Goal: Task Accomplishment & Management: Complete application form

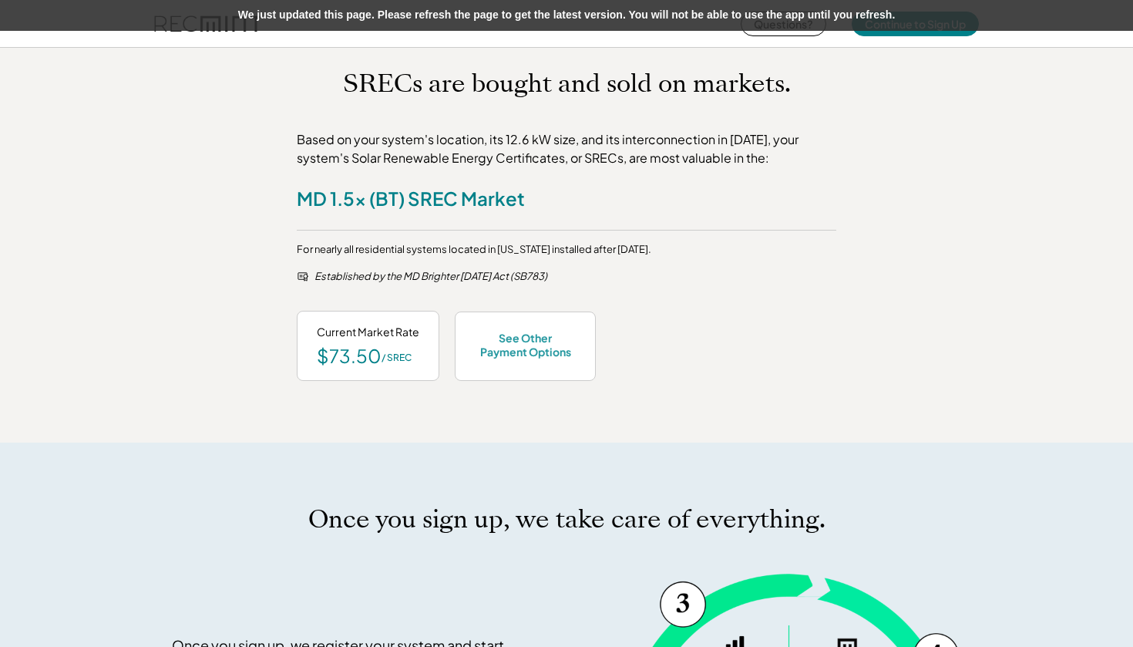
scroll to position [646, 0]
click at [539, 354] on div "See Other Payment Options" at bounding box center [525, 345] width 141 height 69
click at [526, 353] on div "See Other Payment Options" at bounding box center [525, 344] width 101 height 28
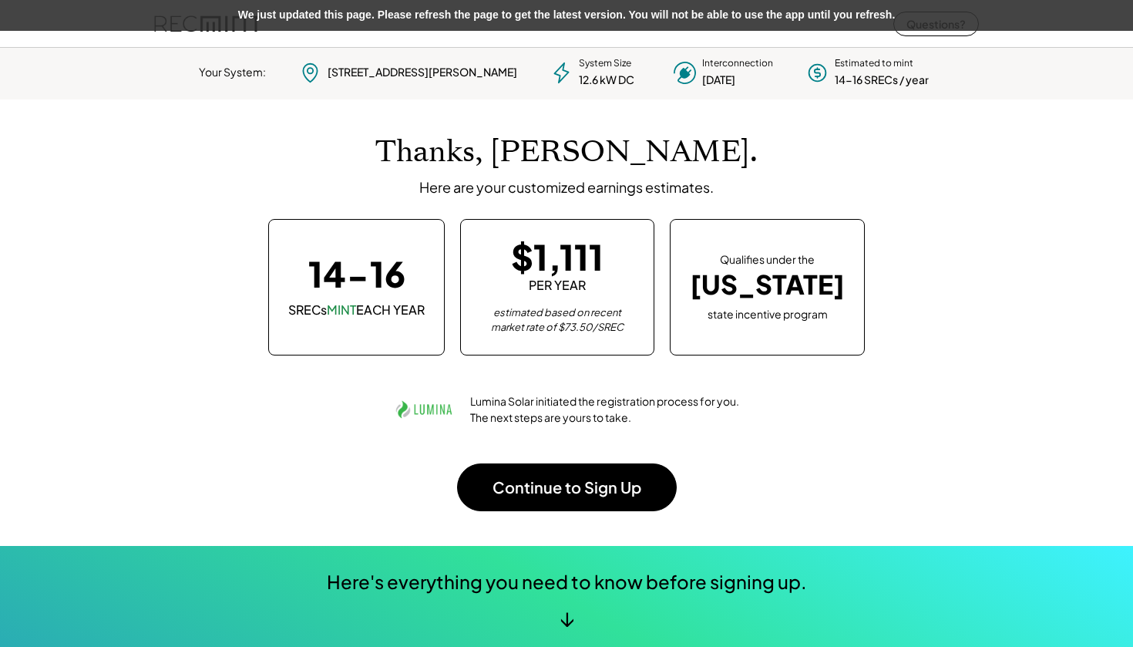
scroll to position [0, 0]
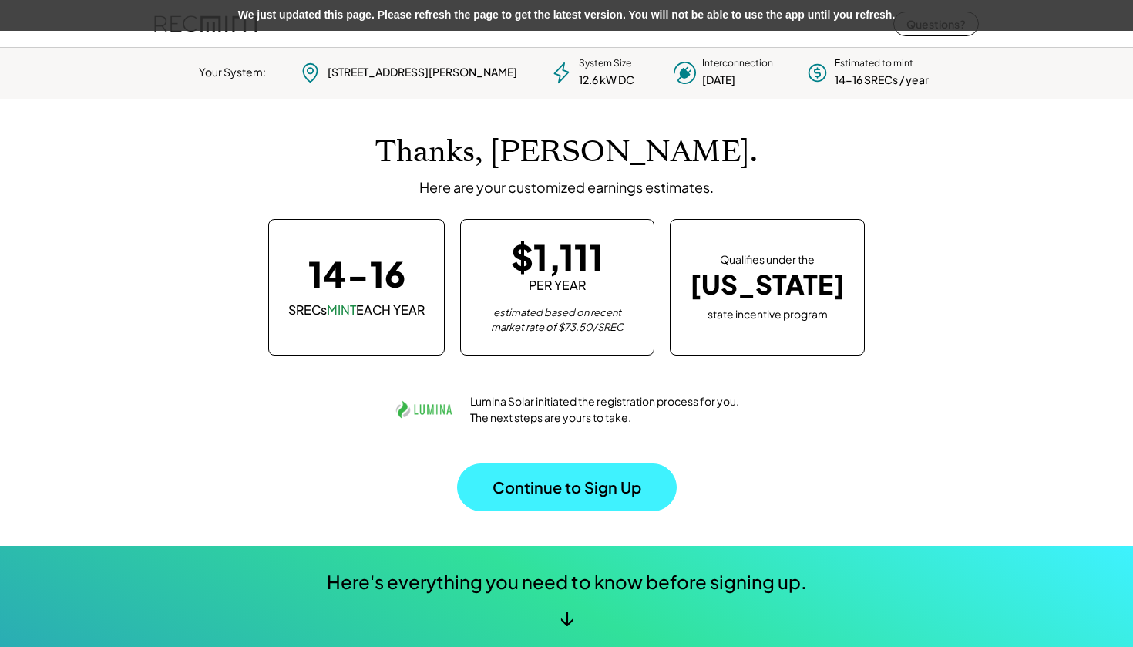
click at [609, 479] on button "Continue to Sign Up" at bounding box center [567, 487] width 220 height 48
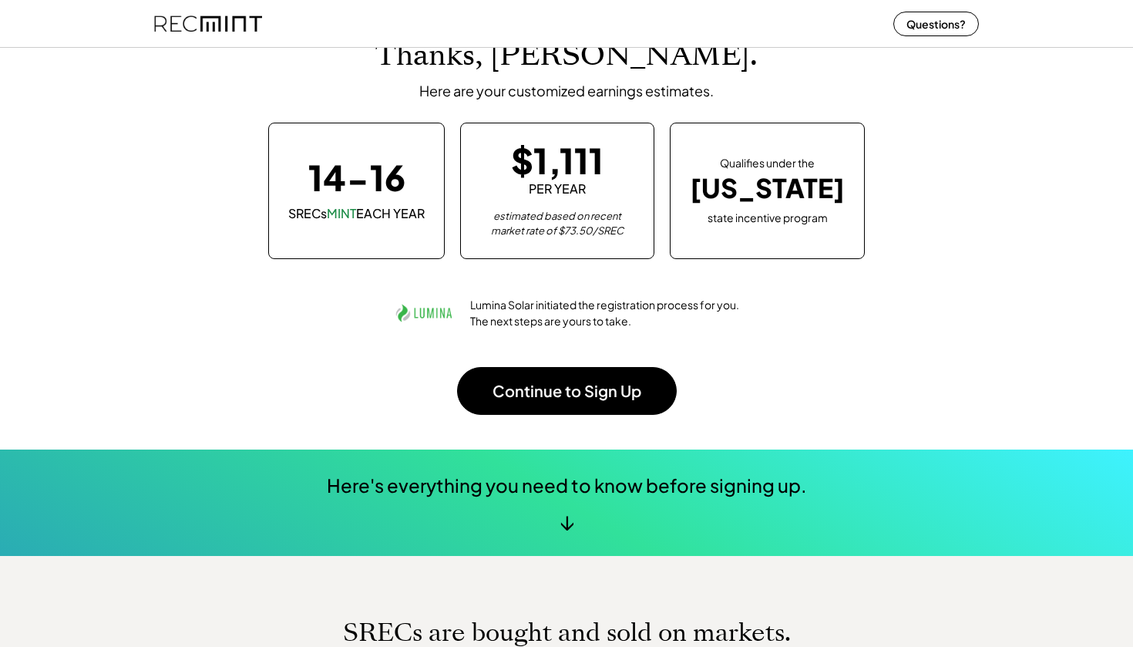
scroll to position [99, 0]
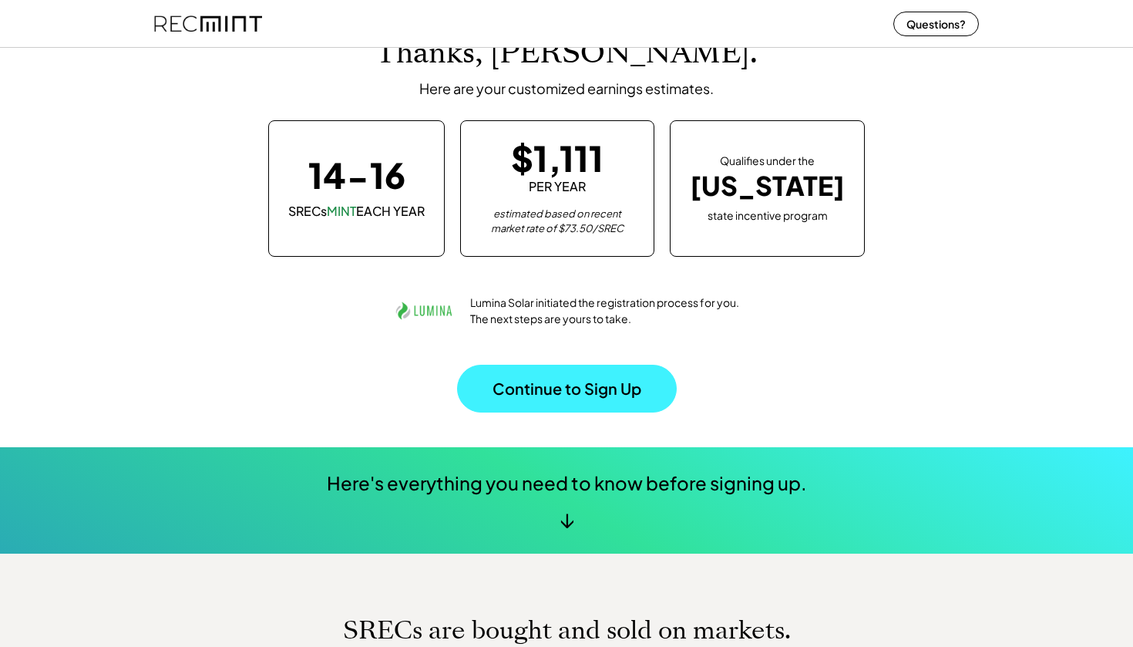
click at [584, 388] on button "Continue to Sign Up" at bounding box center [567, 388] width 220 height 48
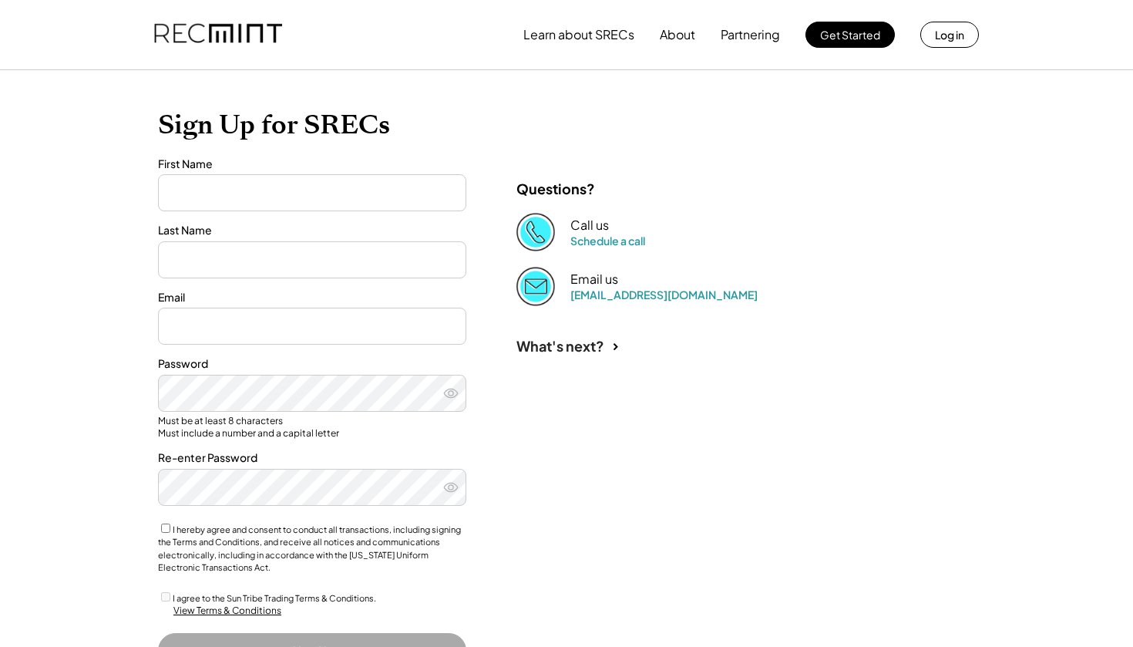
type input "****"
type input "*****"
type input "**********"
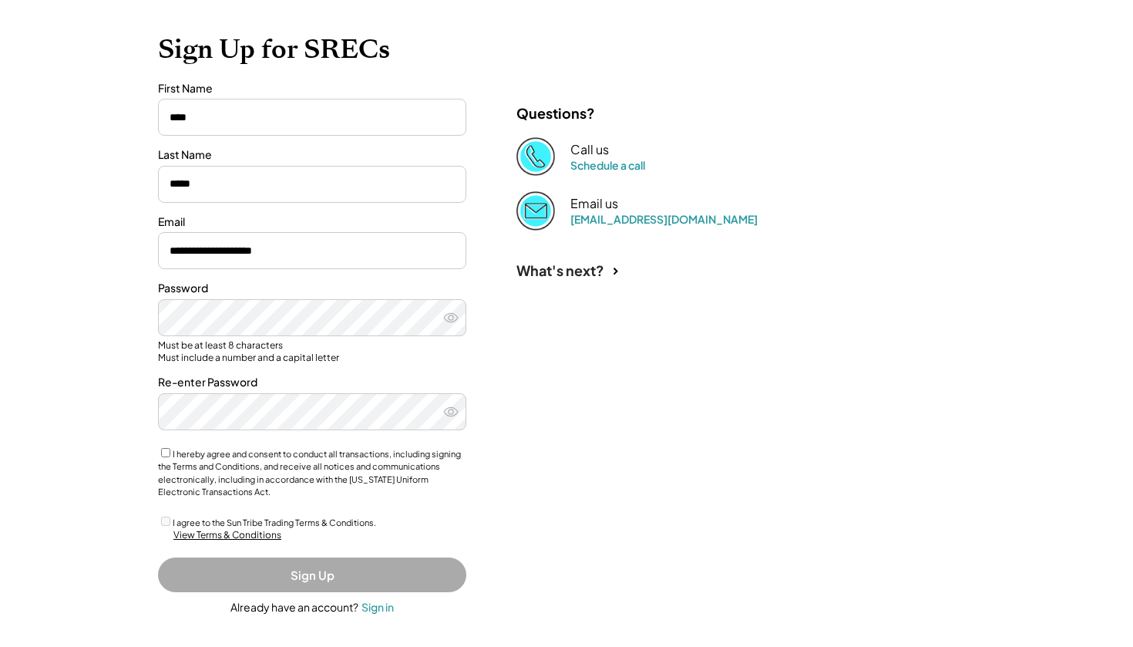
scroll to position [133, 0]
click at [158, 446] on div "I hereby agree and consent to conduct all transactions, including signing the T…" at bounding box center [312, 472] width 308 height 53
click at [193, 529] on div "View Terms & Conditions" at bounding box center [227, 535] width 108 height 13
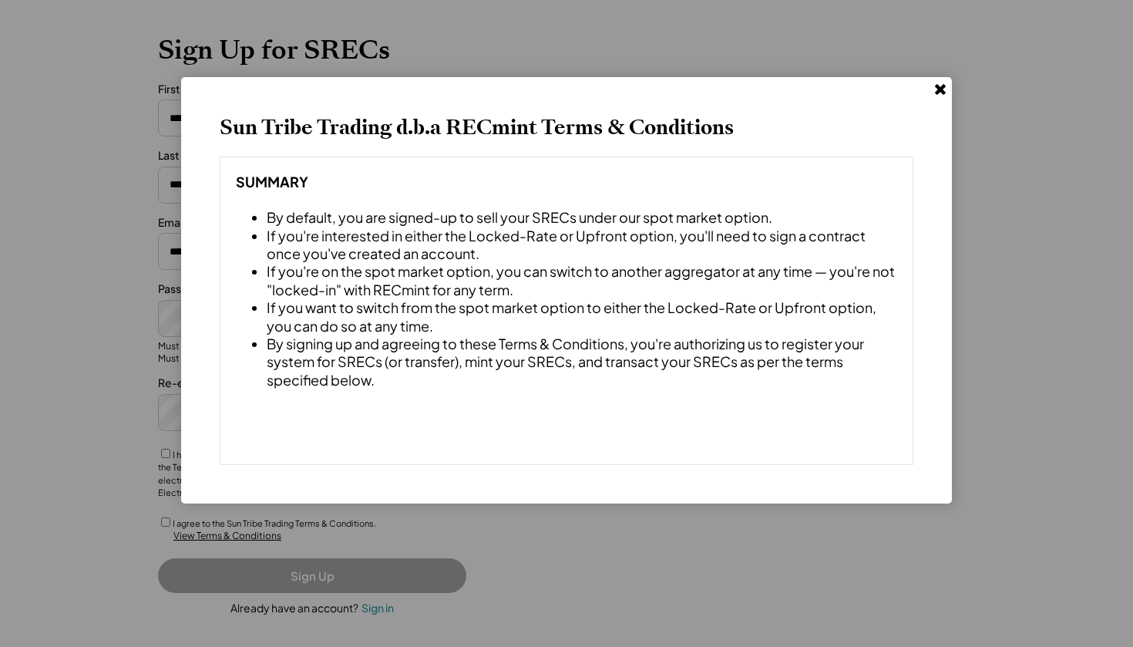
click at [942, 89] on use at bounding box center [940, 89] width 11 height 11
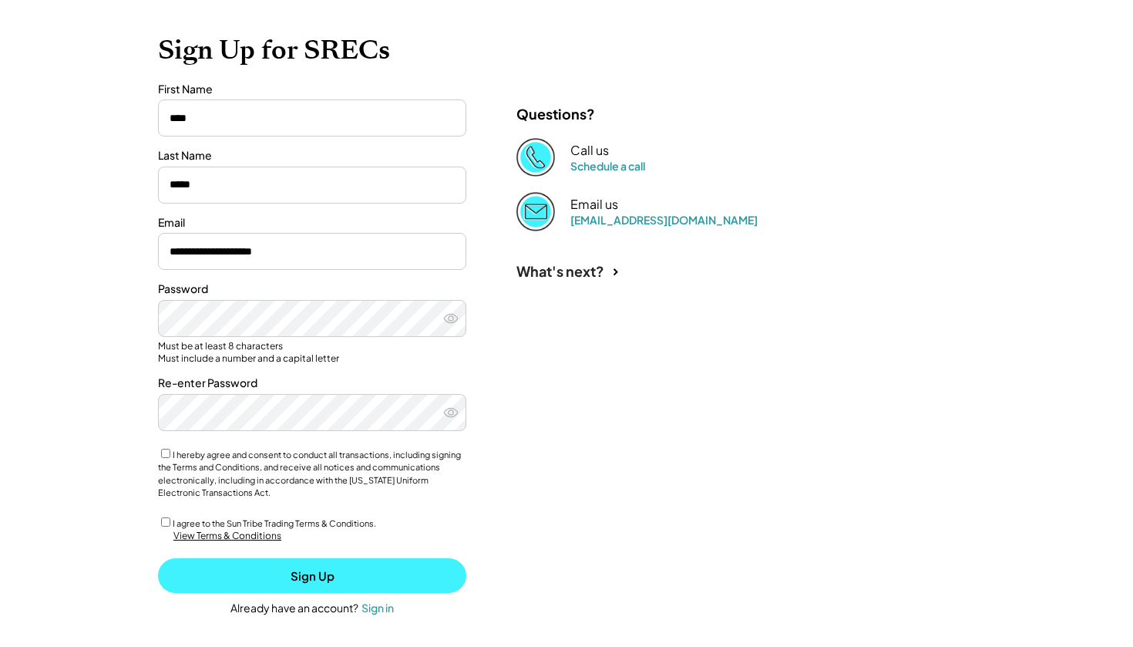
click at [192, 558] on button "Sign Up" at bounding box center [312, 575] width 308 height 35
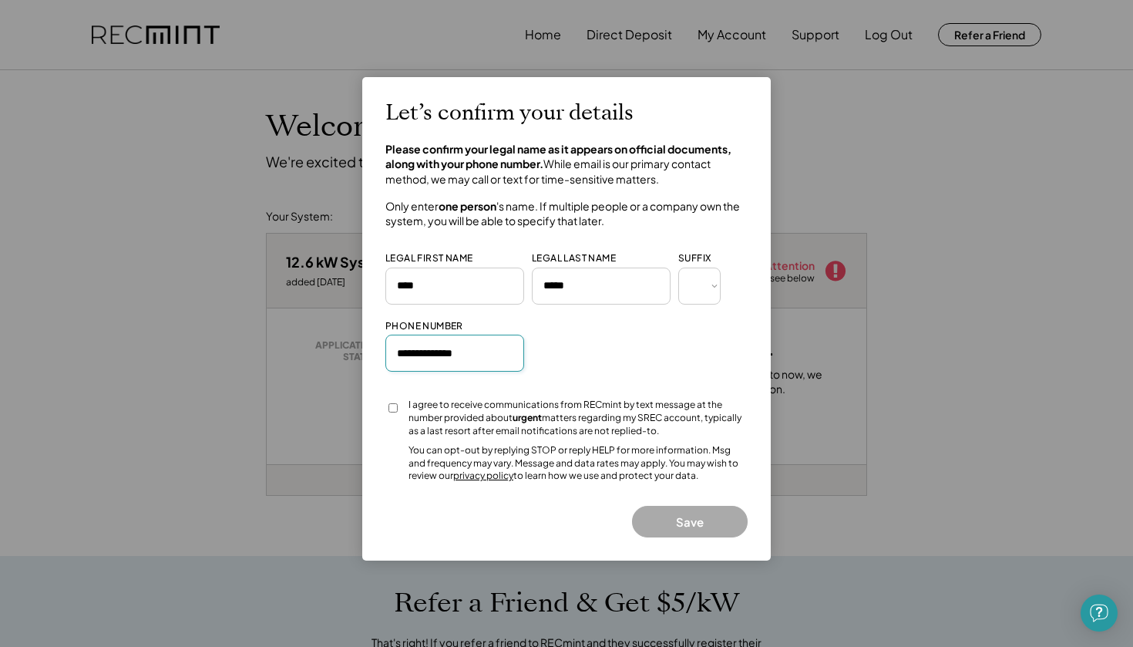
type input "**********"
click at [662, 512] on button "Save" at bounding box center [690, 522] width 116 height 32
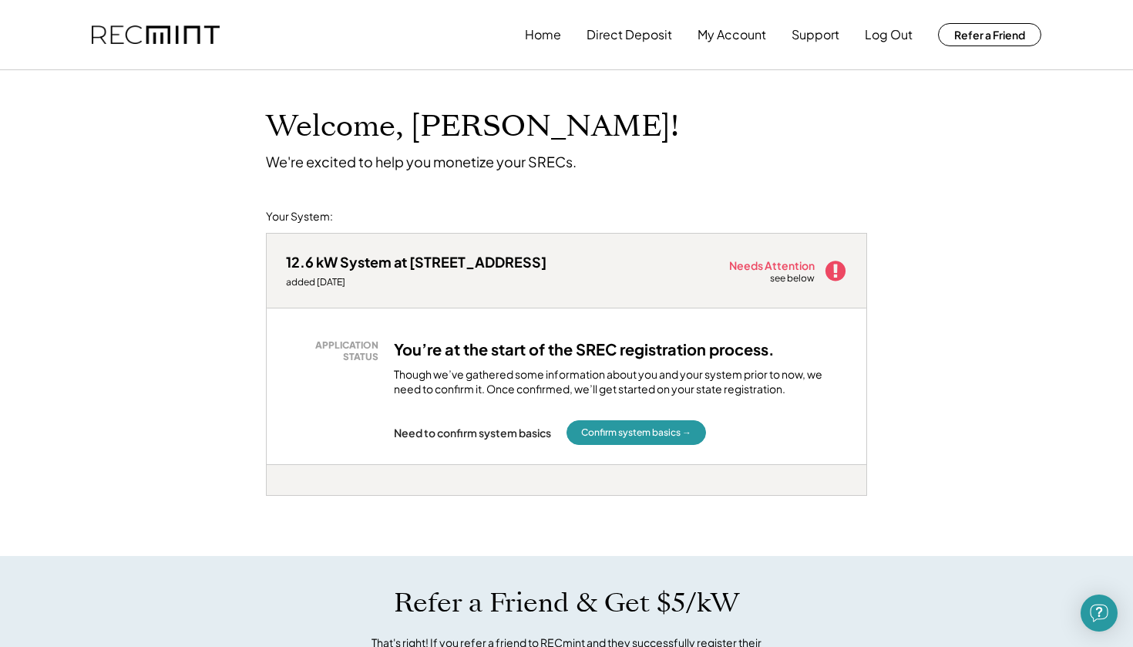
click at [662, 517] on div "12.6 kW System at 6301 Shelrick Dr added 8/28/25 Needs Attention see below APPL…" at bounding box center [566, 394] width 601 height 324
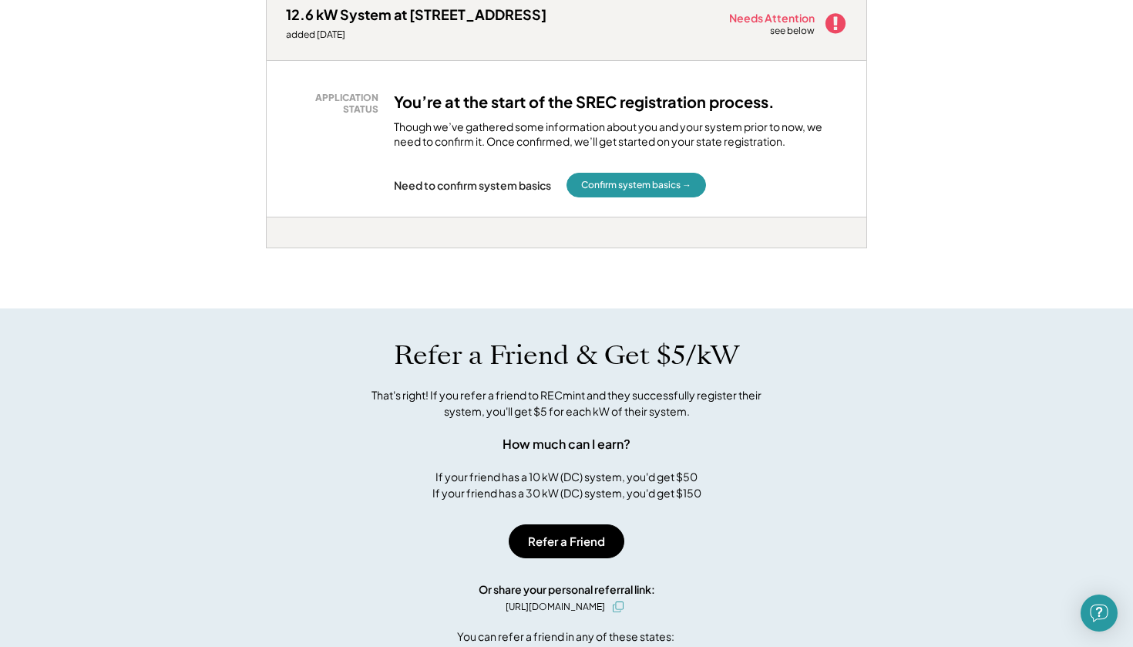
scroll to position [136, 0]
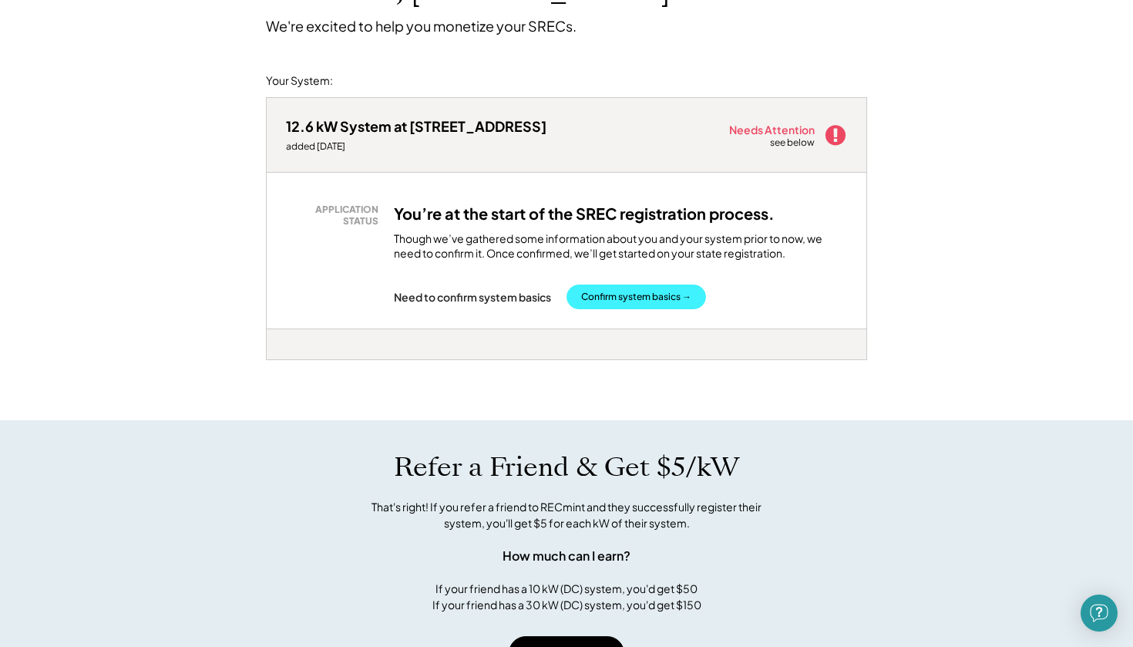
click at [646, 297] on button "Confirm system basics →" at bounding box center [635, 296] width 139 height 25
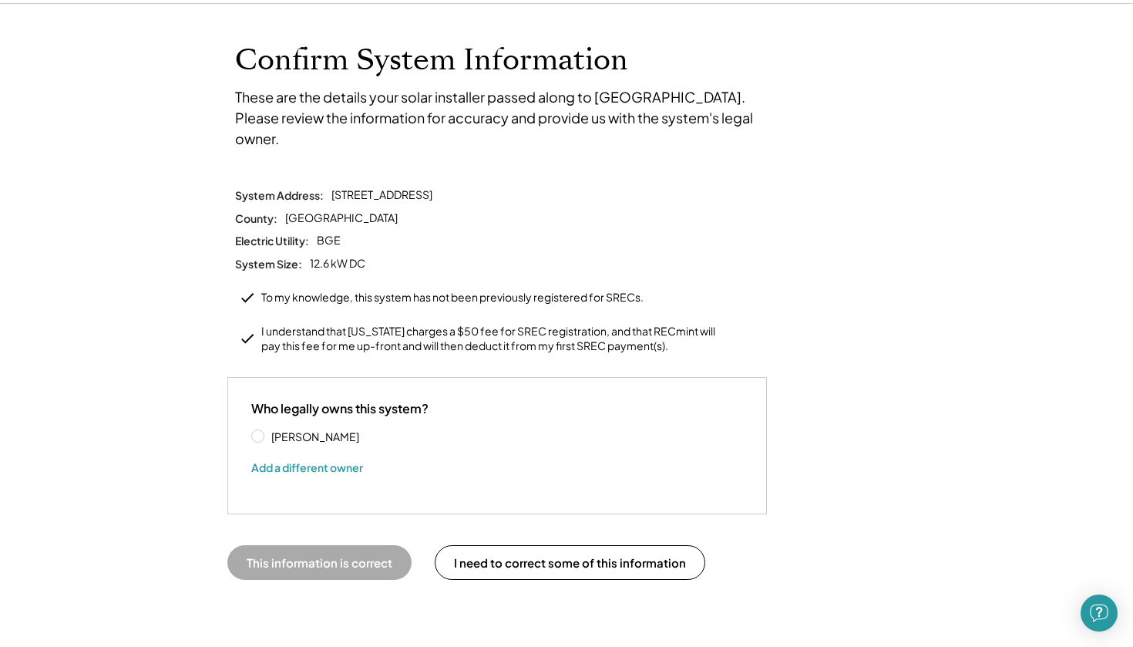
scroll to position [66, 0]
click at [267, 431] on label "[PERSON_NAME]" at bounding box center [336, 436] width 139 height 11
click at [280, 455] on button "Add a different owner" at bounding box center [307, 466] width 112 height 23
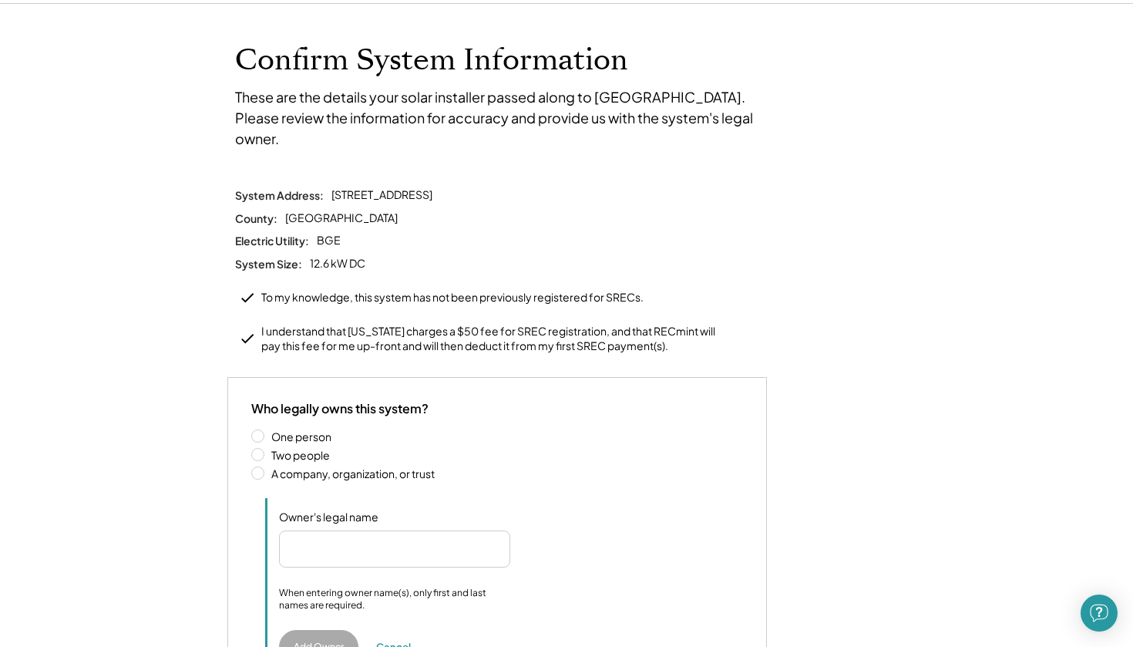
click at [267, 449] on label "Two people" at bounding box center [505, 454] width 476 height 11
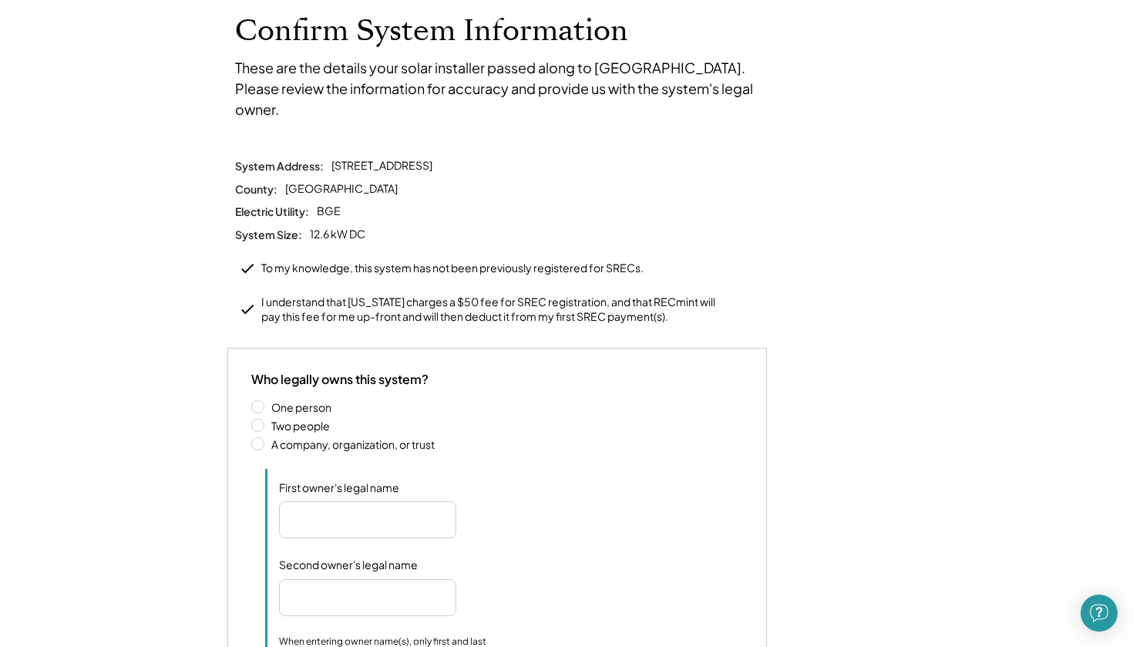
scroll to position [104, 0]
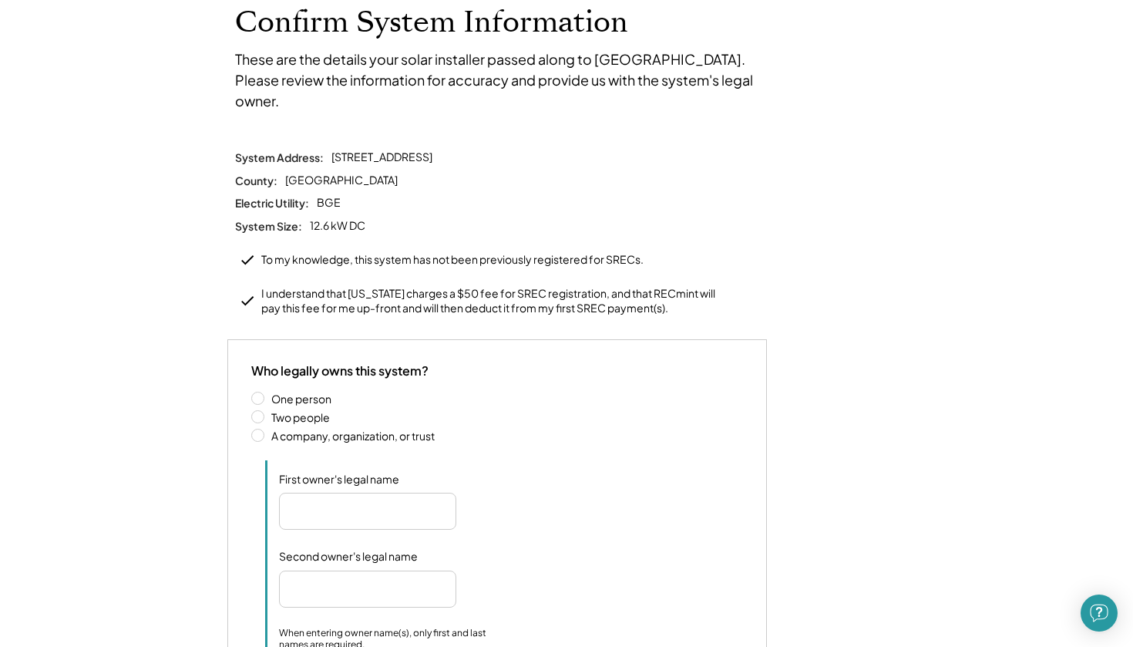
click at [312, 492] on input "input" at bounding box center [367, 510] width 177 height 37
click at [324, 571] on input "input" at bounding box center [367, 588] width 177 height 37
click at [340, 492] on input "input" at bounding box center [367, 510] width 177 height 37
type input "**********"
click at [317, 570] on input "input" at bounding box center [367, 588] width 177 height 37
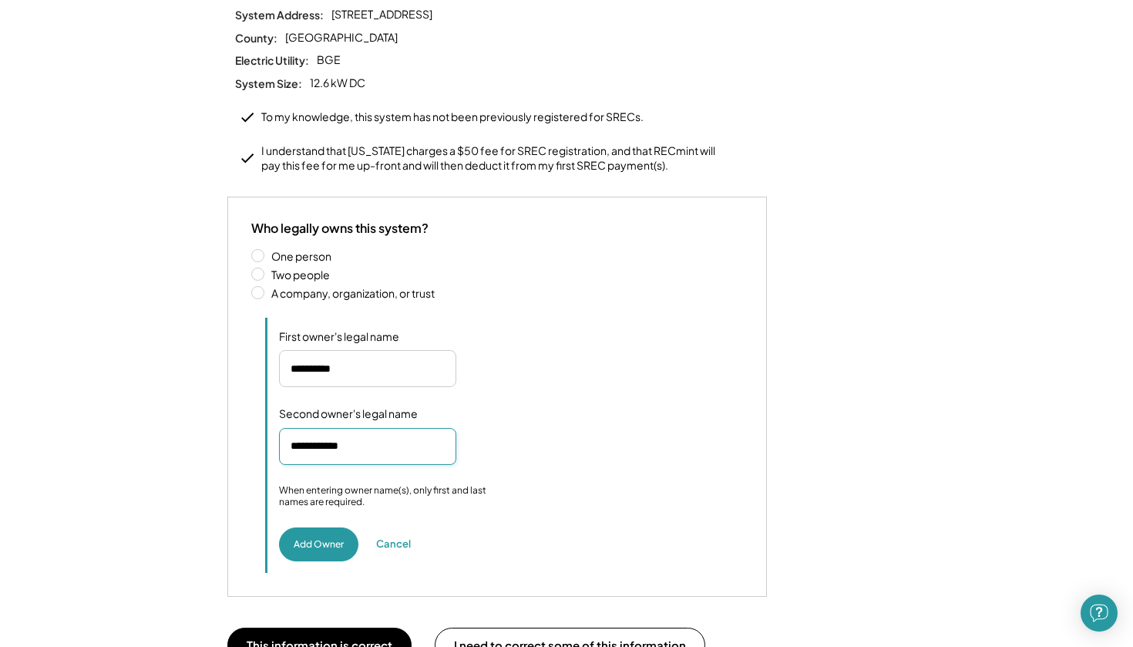
scroll to position [247, 0]
type input "**********"
click at [321, 527] on button "Add Owner" at bounding box center [318, 544] width 79 height 34
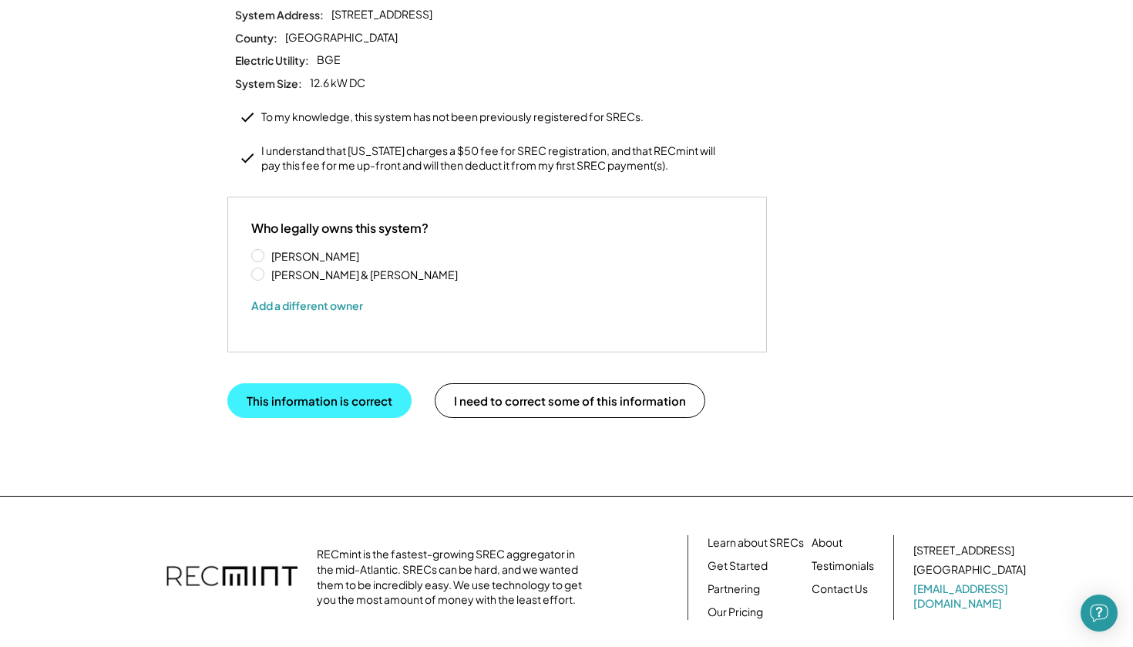
click at [318, 383] on button "This information is correct" at bounding box center [319, 400] width 184 height 35
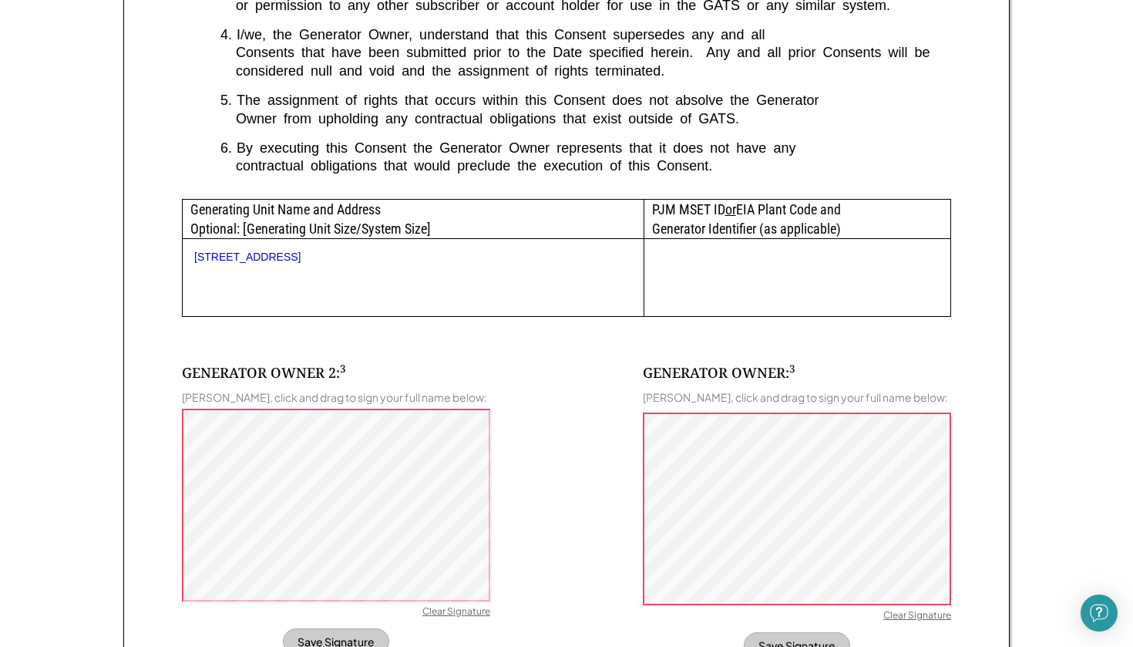
scroll to position [677, 0]
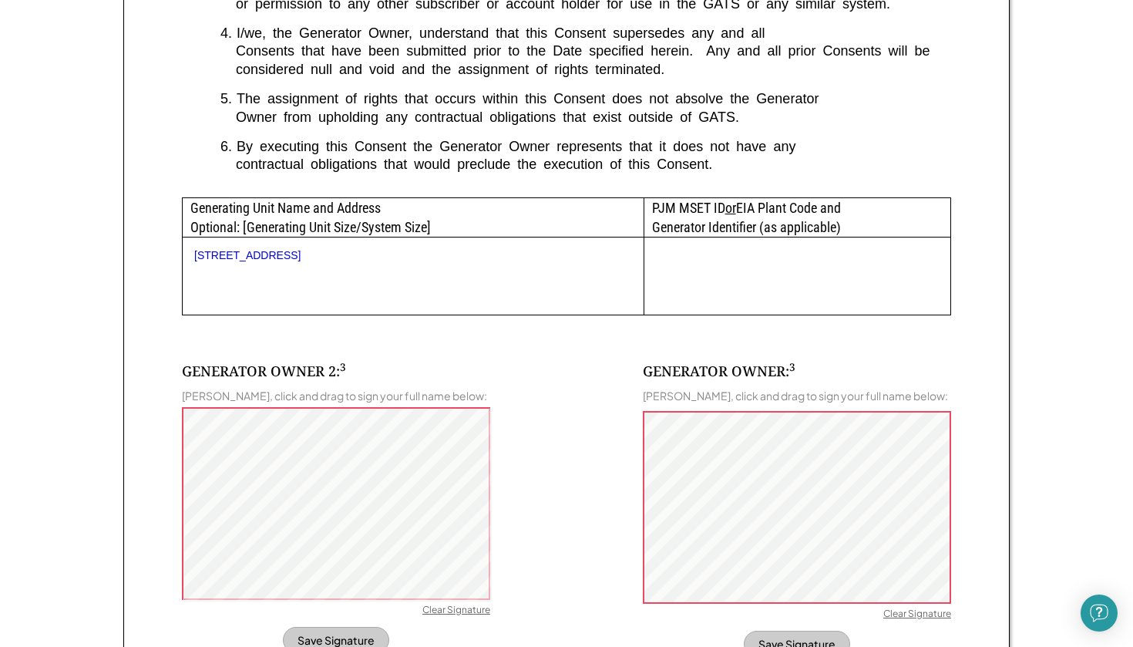
click at [318, 375] on div "GENERATOR OWNER 2: 3 [PERSON_NAME], click and drag to sign your full name below…" at bounding box center [336, 558] width 308 height 395
click at [344, 627] on button "Save Signature" at bounding box center [336, 639] width 106 height 26
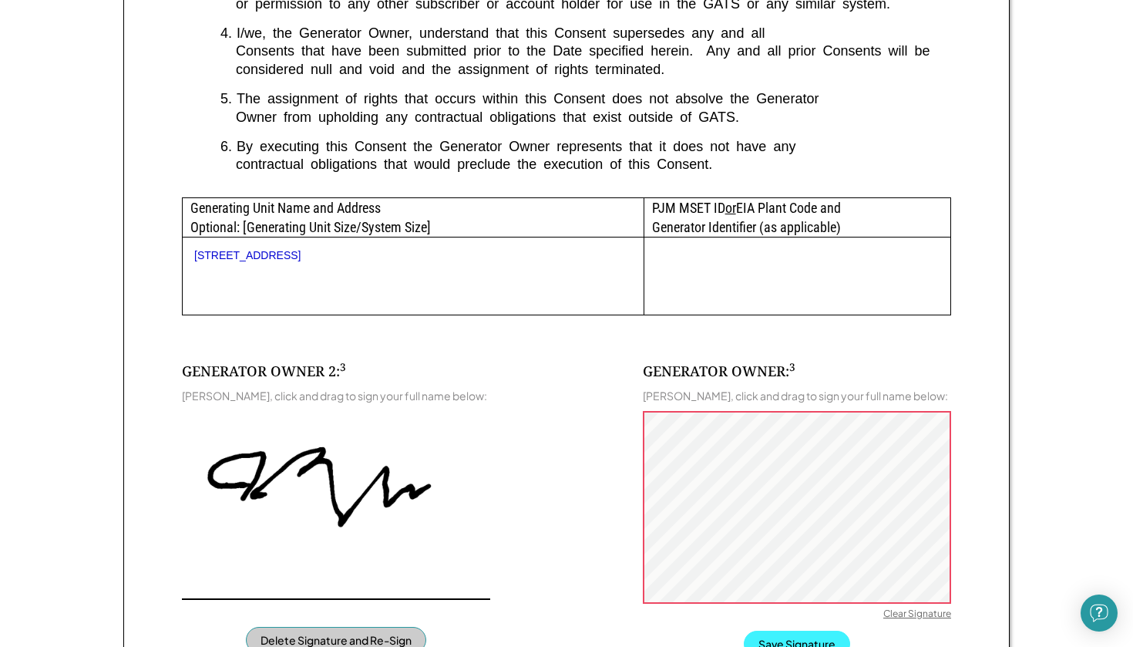
click at [771, 630] on button "Save Signature" at bounding box center [797, 643] width 106 height 26
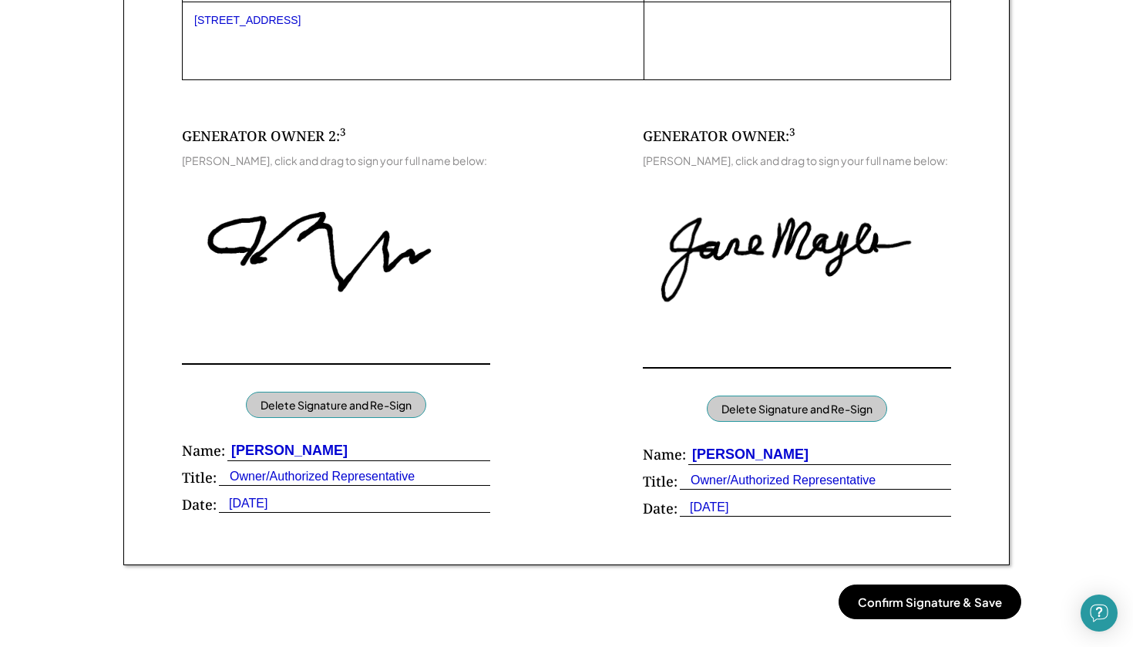
scroll to position [924, 0]
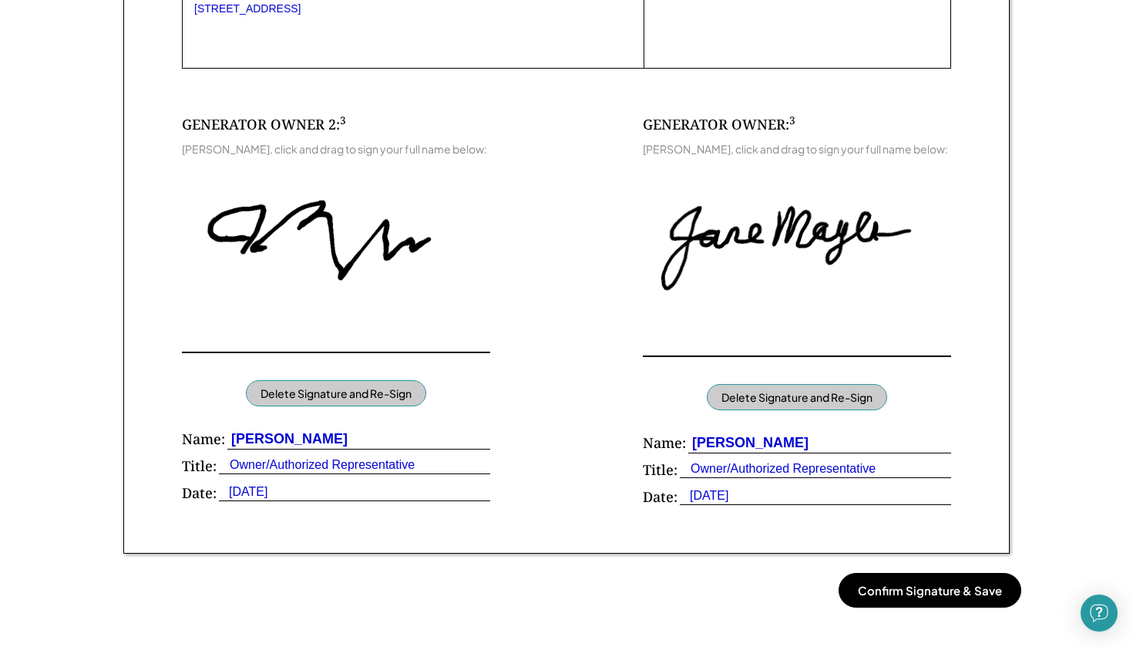
click at [875, 583] on button "Confirm Signature & Save" at bounding box center [929, 590] width 183 height 35
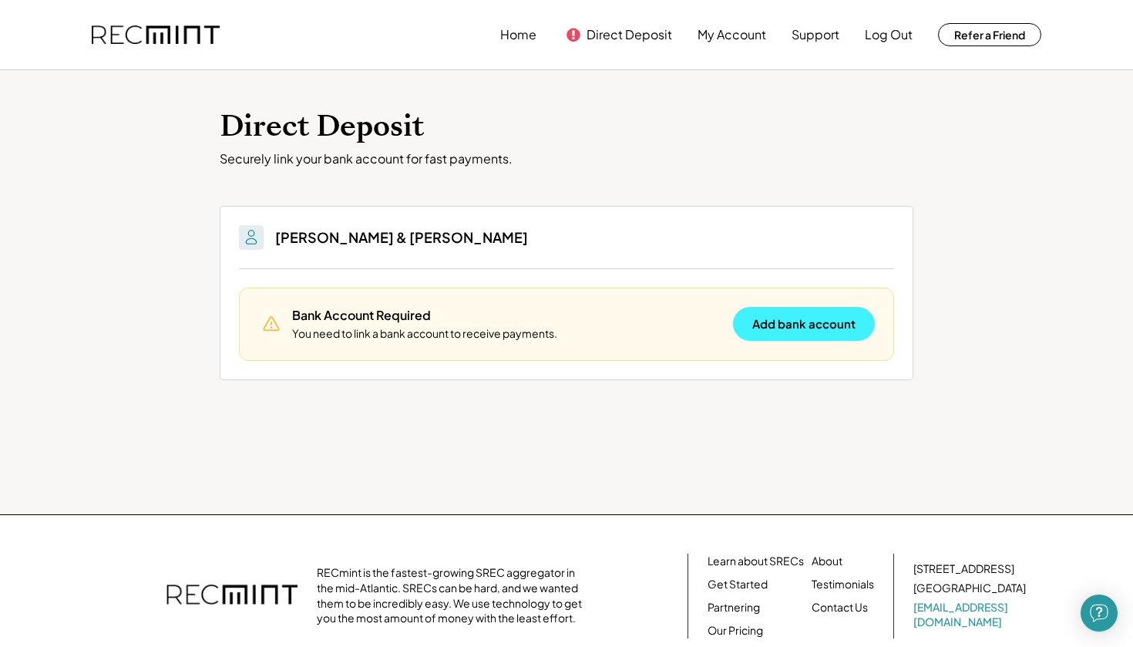
click at [788, 333] on button "Add bank account" at bounding box center [804, 324] width 142 height 34
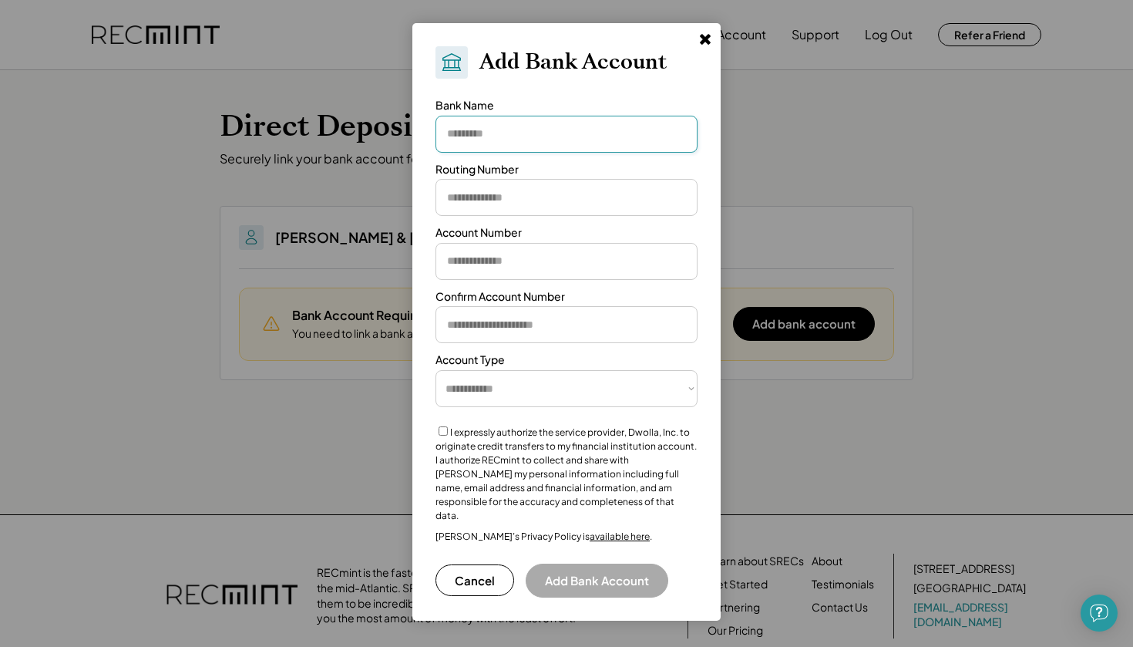
click at [542, 141] on input "input" at bounding box center [566, 134] width 262 height 37
type input "**********"
click at [504, 202] on input "input" at bounding box center [566, 197] width 262 height 37
type input "*********"
click at [486, 257] on input "input" at bounding box center [566, 261] width 262 height 37
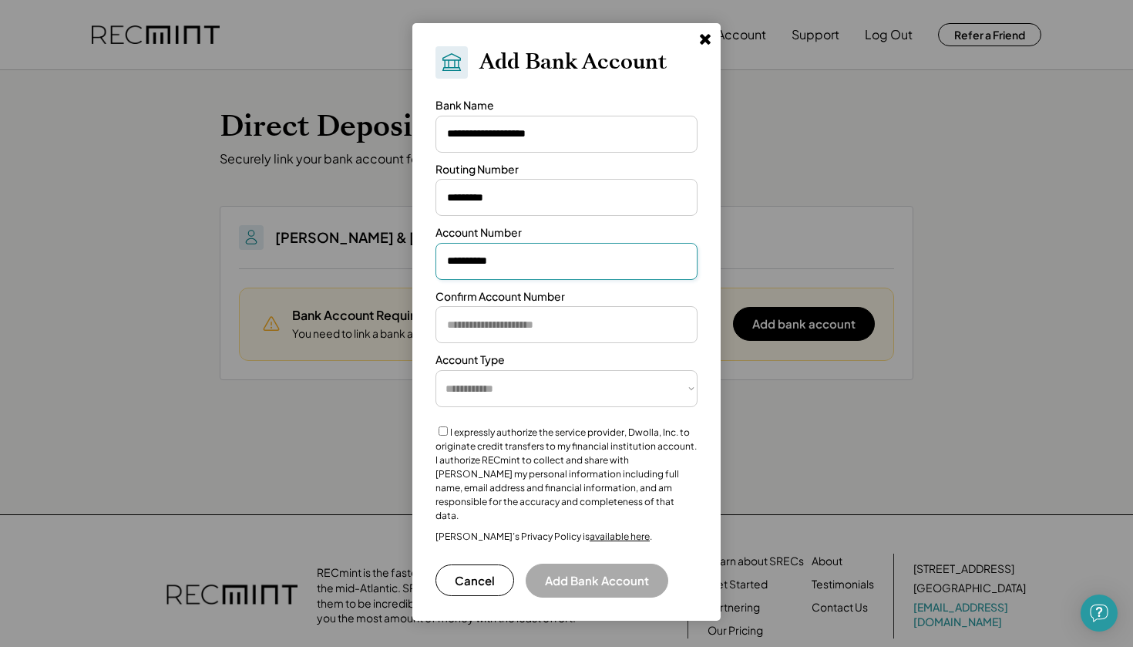
type input "**********"
click at [471, 339] on input "input" at bounding box center [566, 324] width 262 height 37
type input "**********"
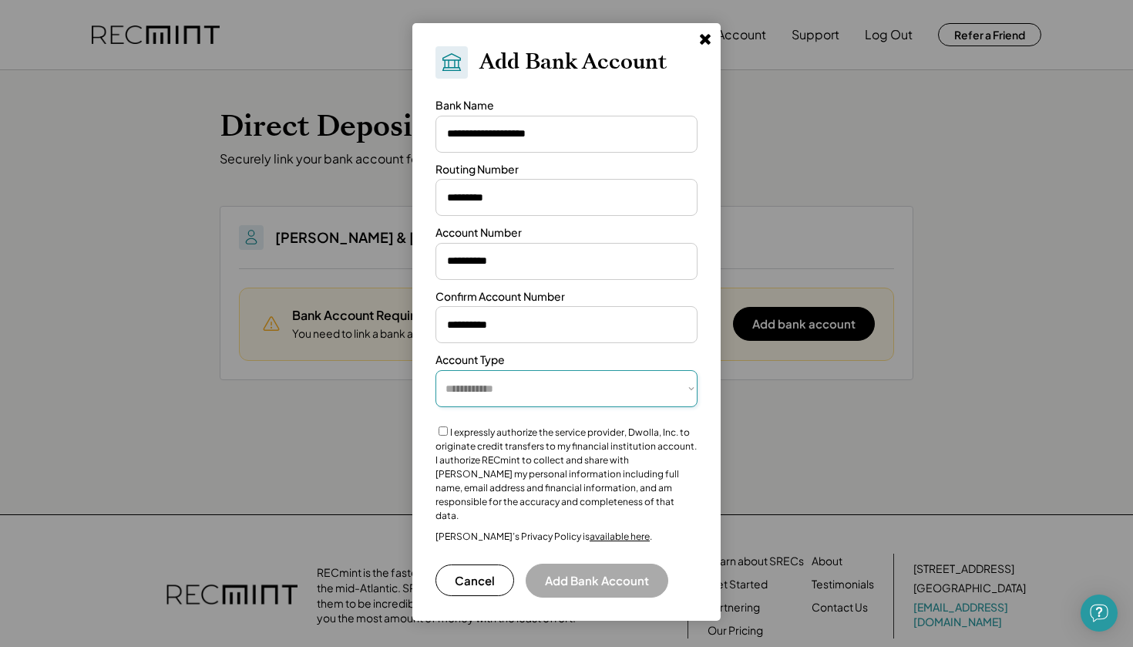
select select "**********"
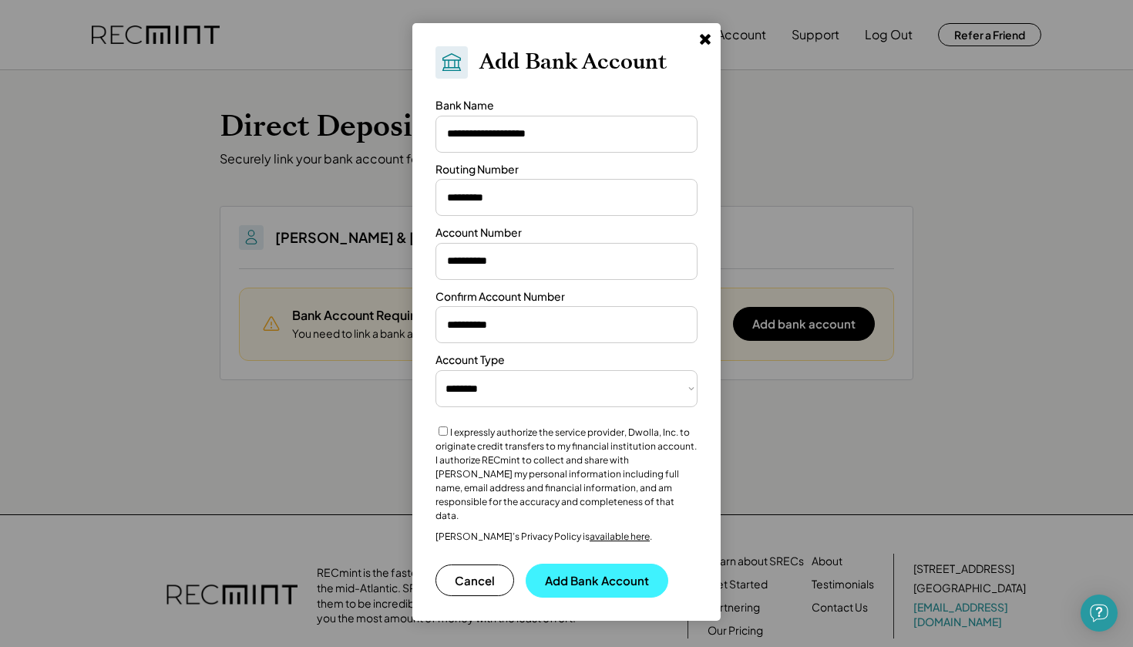
click at [548, 563] on button "Add Bank Account" at bounding box center [597, 580] width 143 height 34
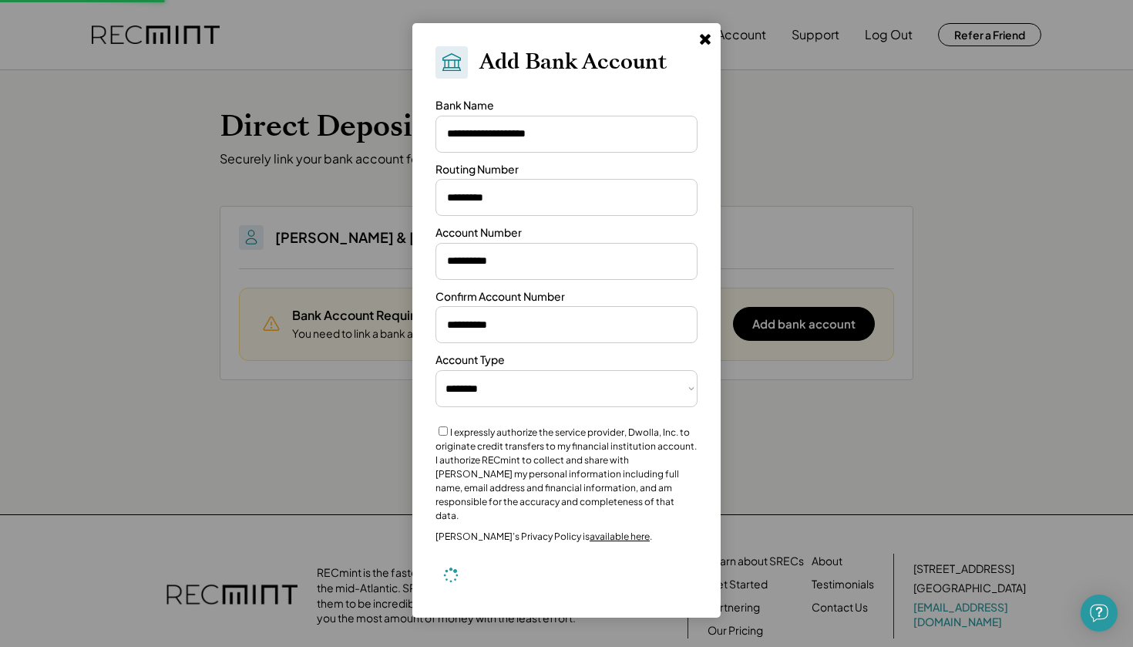
select select "**********"
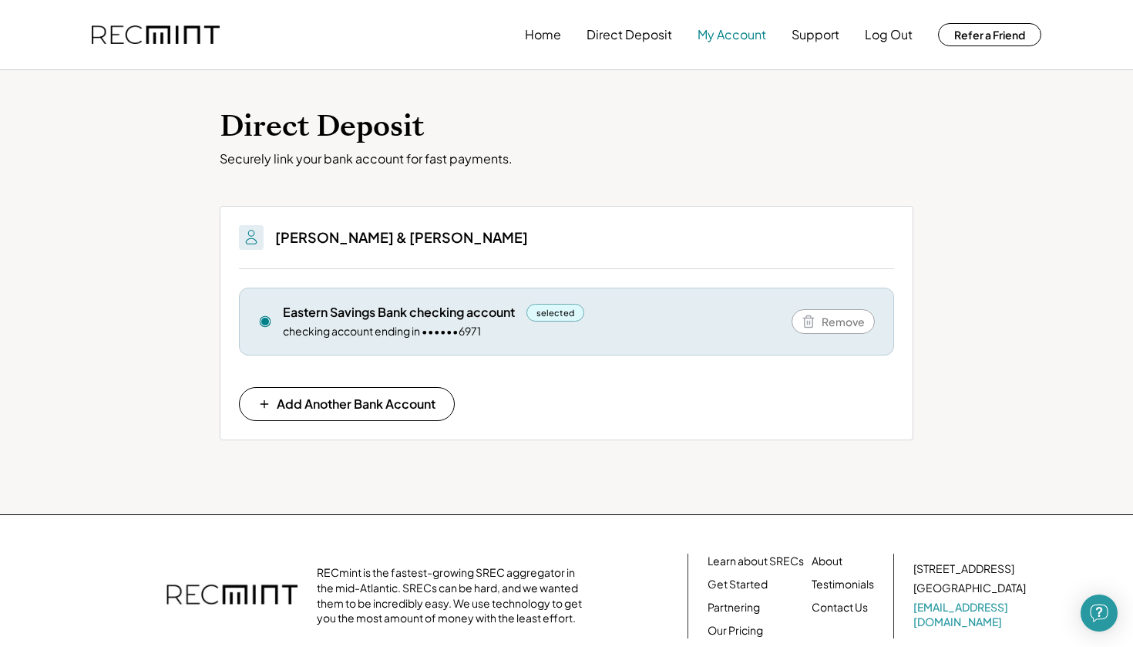
click at [704, 39] on button "My Account" at bounding box center [731, 34] width 69 height 31
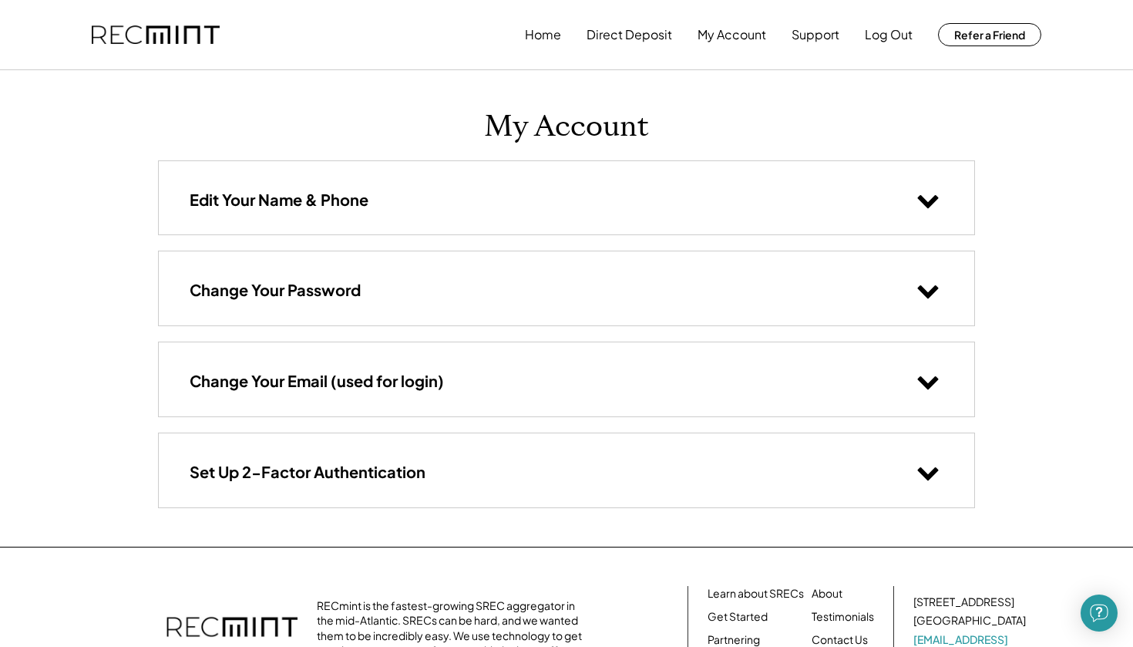
click at [927, 202] on use at bounding box center [928, 201] width 21 height 13
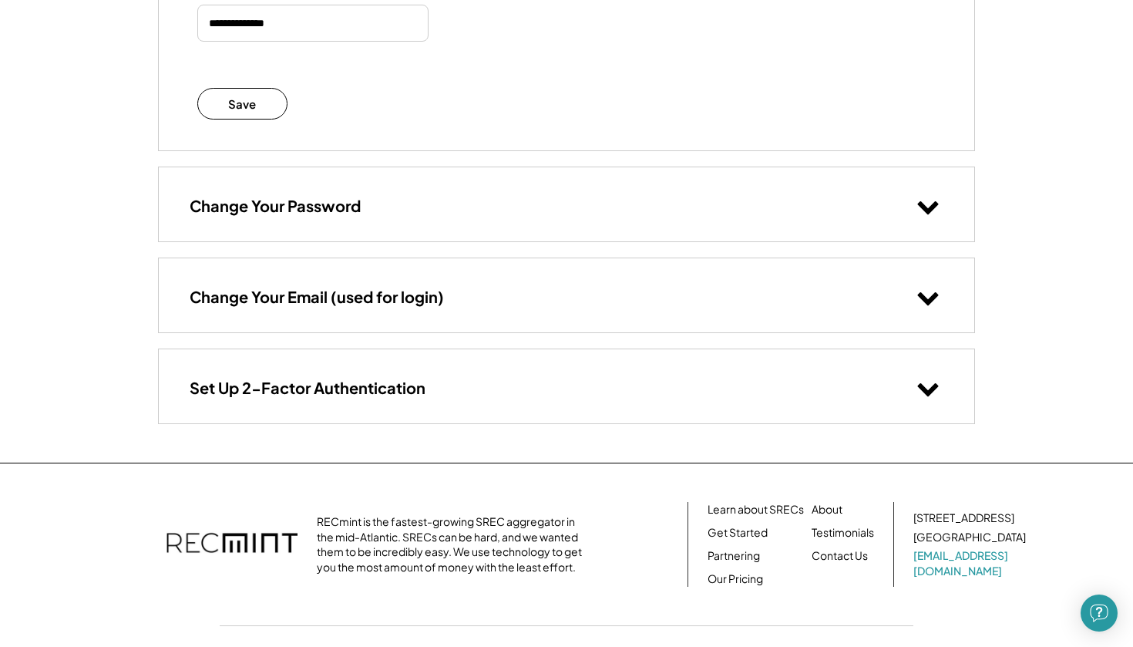
scroll to position [450, 0]
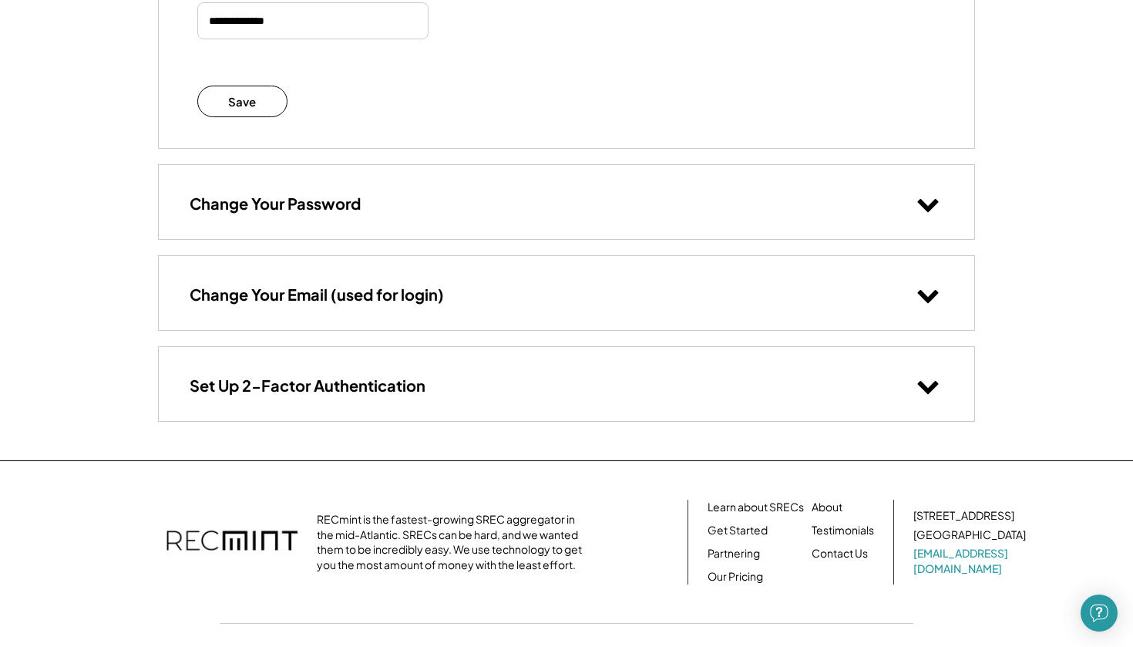
click at [925, 385] on use at bounding box center [928, 387] width 21 height 13
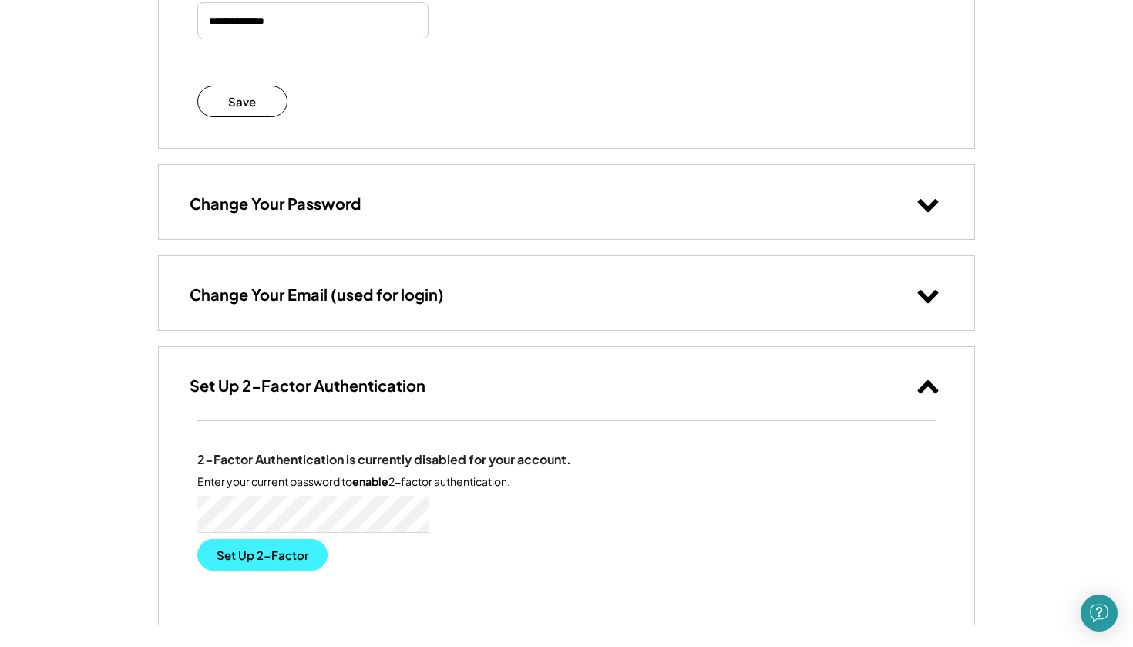
click at [261, 553] on button "Set Up 2-Factor" at bounding box center [262, 555] width 130 height 32
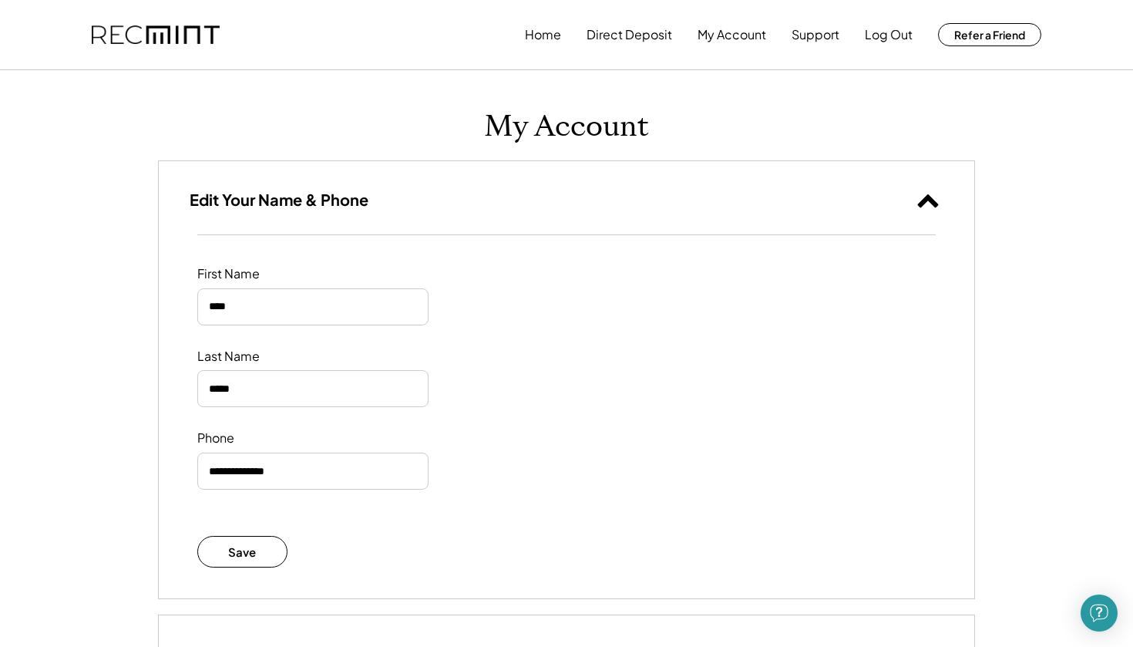
scroll to position [0, 0]
click at [638, 35] on button "Direct Deposit" at bounding box center [629, 34] width 86 height 31
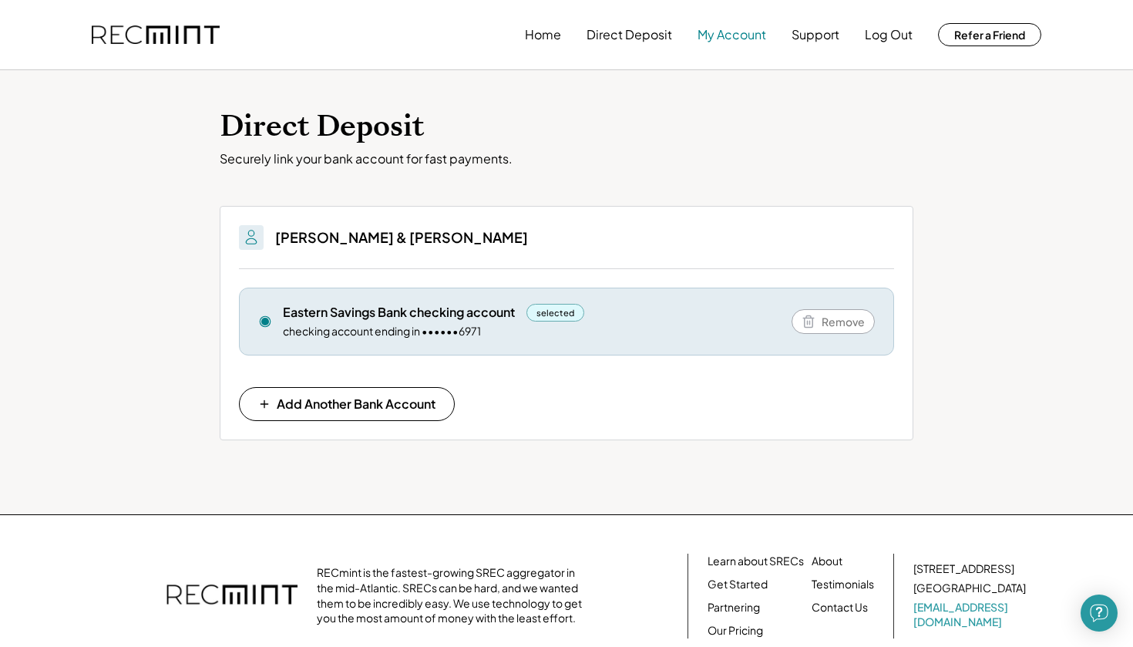
click at [723, 35] on button "My Account" at bounding box center [731, 34] width 69 height 31
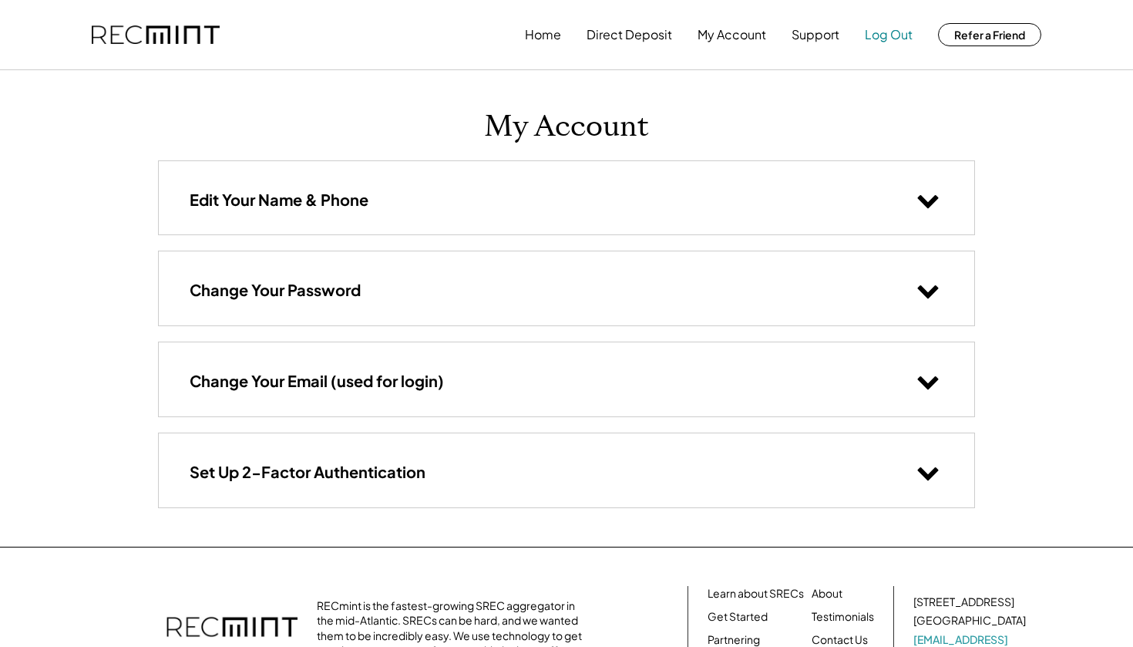
click at [879, 33] on button "Log Out" at bounding box center [889, 34] width 48 height 31
